Goal: Check status: Check status

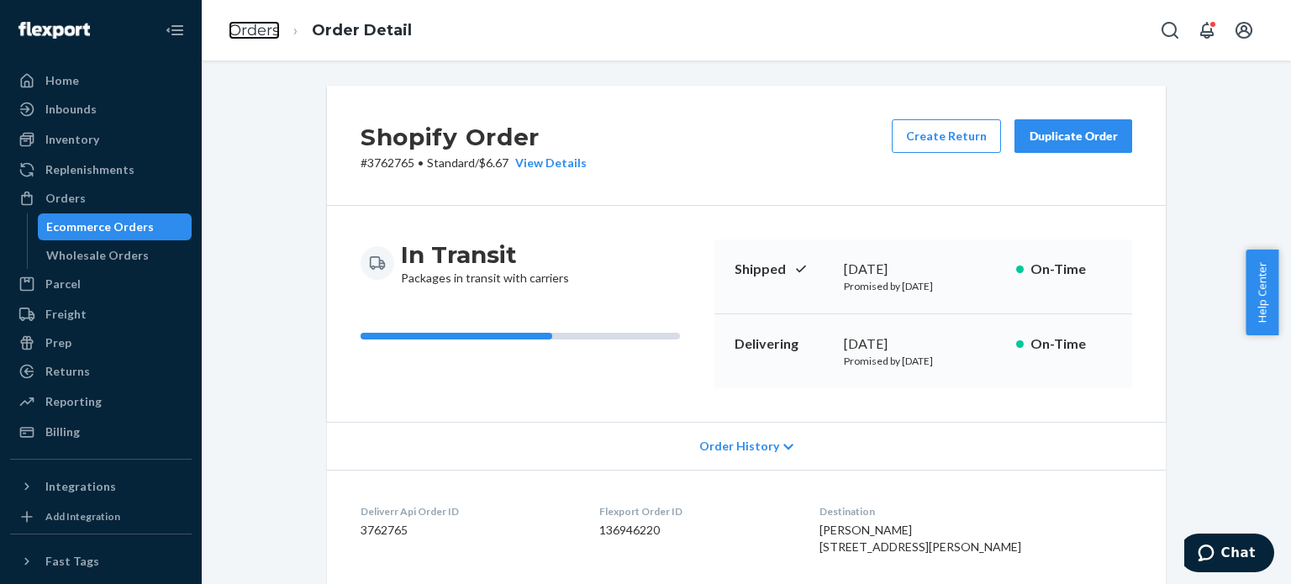
click at [265, 35] on link "Orders" at bounding box center [254, 30] width 51 height 18
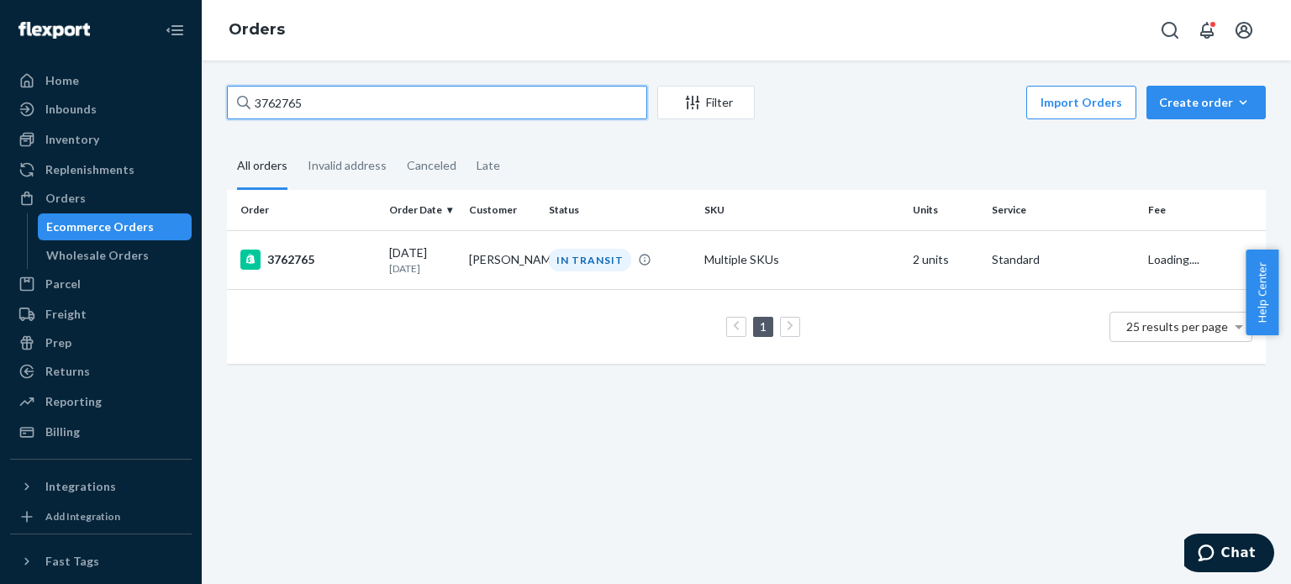
drag, startPoint x: 256, startPoint y: 99, endPoint x: 181, endPoint y: 86, distance: 76.0
click at [134, 85] on div "Home Inbounds Shipping Plans Problems Inventory Products Replenishments Orders …" at bounding box center [645, 292] width 1291 height 584
paste input "7308"
type input "3767308"
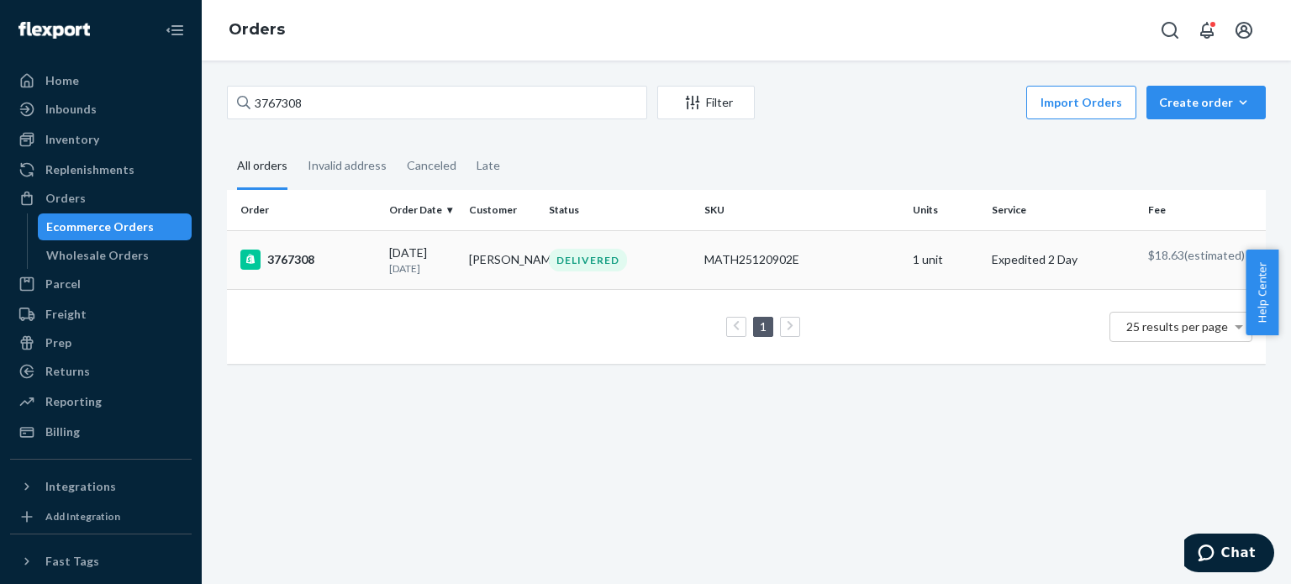
click at [302, 265] on div "3767308" at bounding box center [307, 260] width 135 height 20
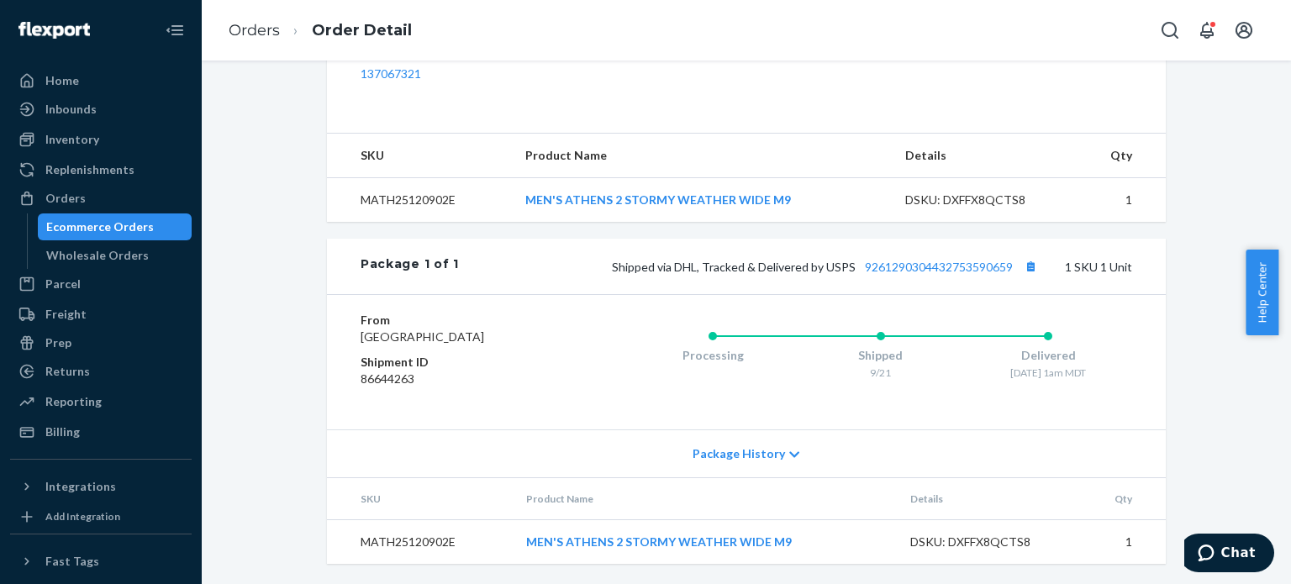
scroll to position [623, 0]
click at [671, 386] on div "Processing Shipped 9/21 Delivered [DATE] 1am MDT" at bounding box center [846, 362] width 570 height 101
click at [911, 260] on link "9261290304432753590659" at bounding box center [939, 267] width 148 height 14
